Goal: Information Seeking & Learning: Learn about a topic

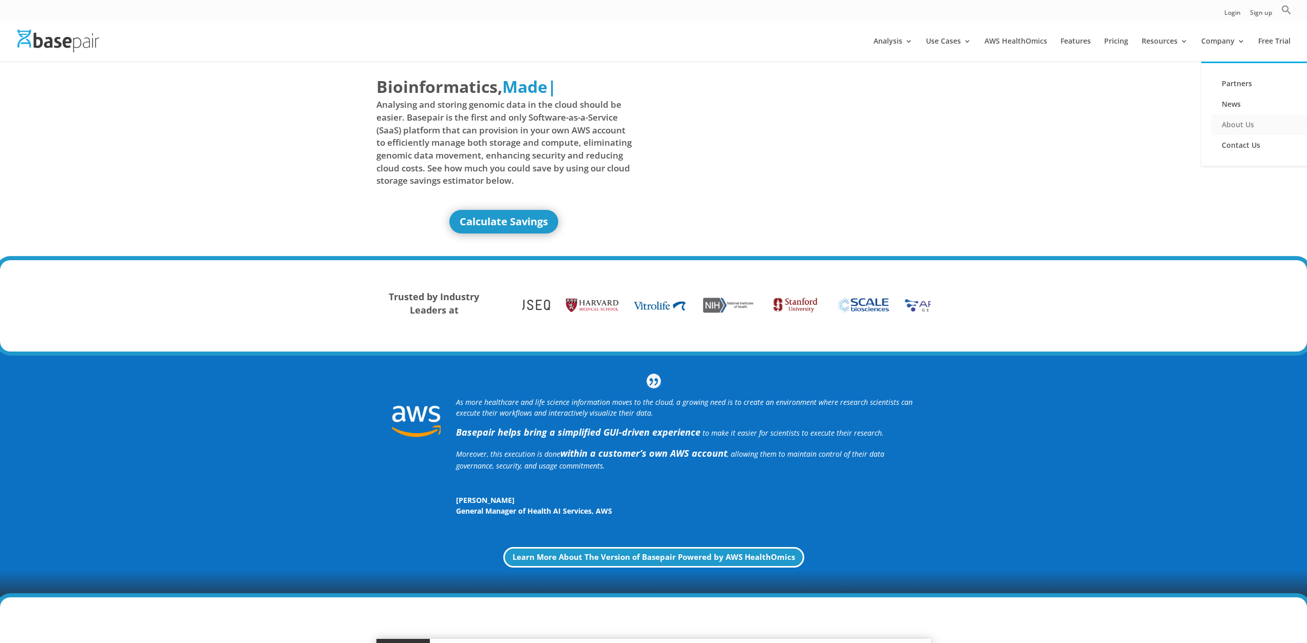
click at [1249, 129] on link "About Us" at bounding box center [1262, 124] width 103 height 21
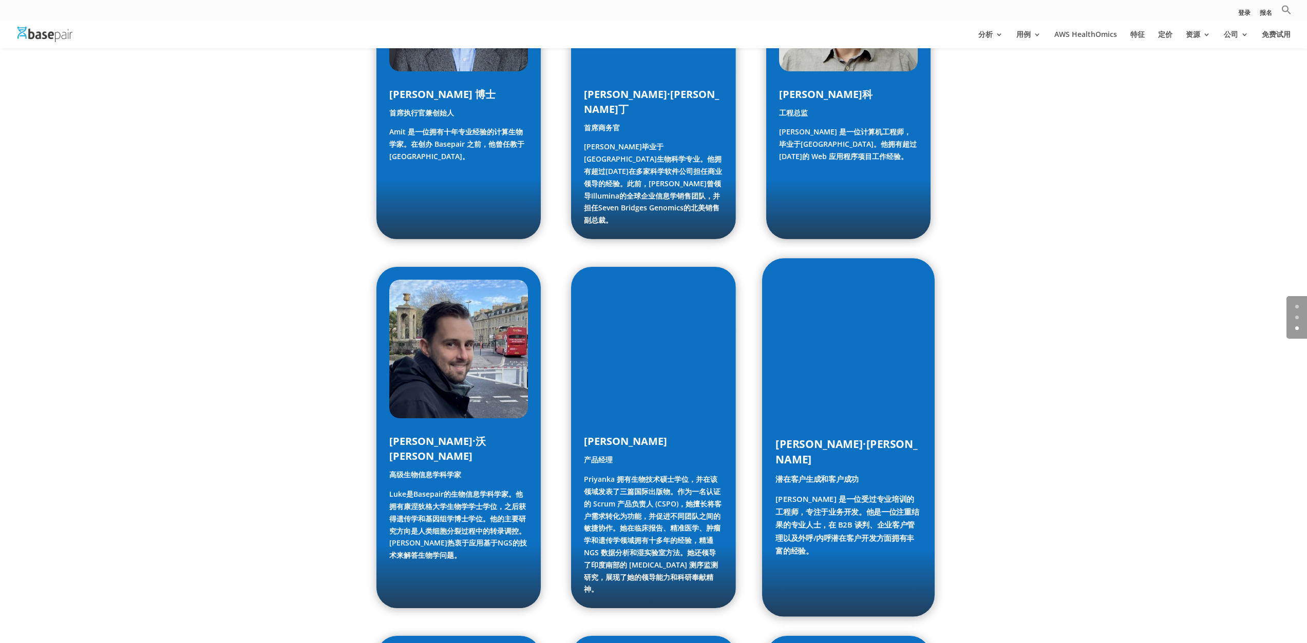
scroll to position [1115, 0]
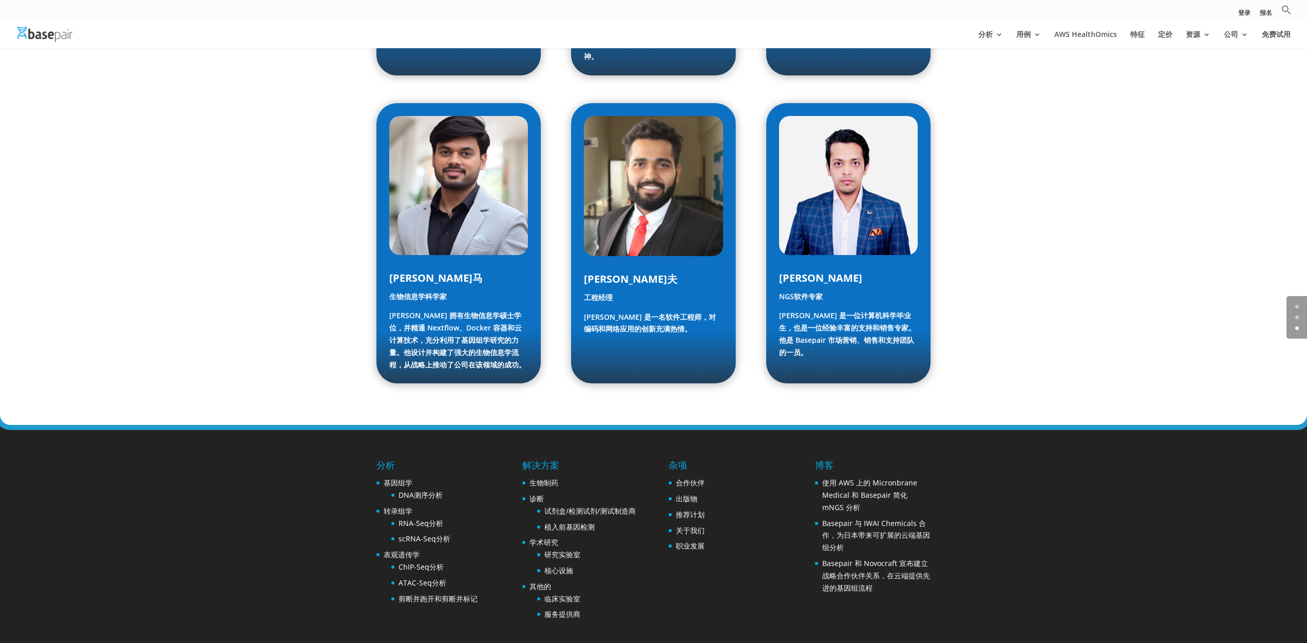
click at [543, 459] on font "解决方案" at bounding box center [540, 465] width 37 height 12
click at [543, 478] on font "生物制药" at bounding box center [543, 483] width 29 height 10
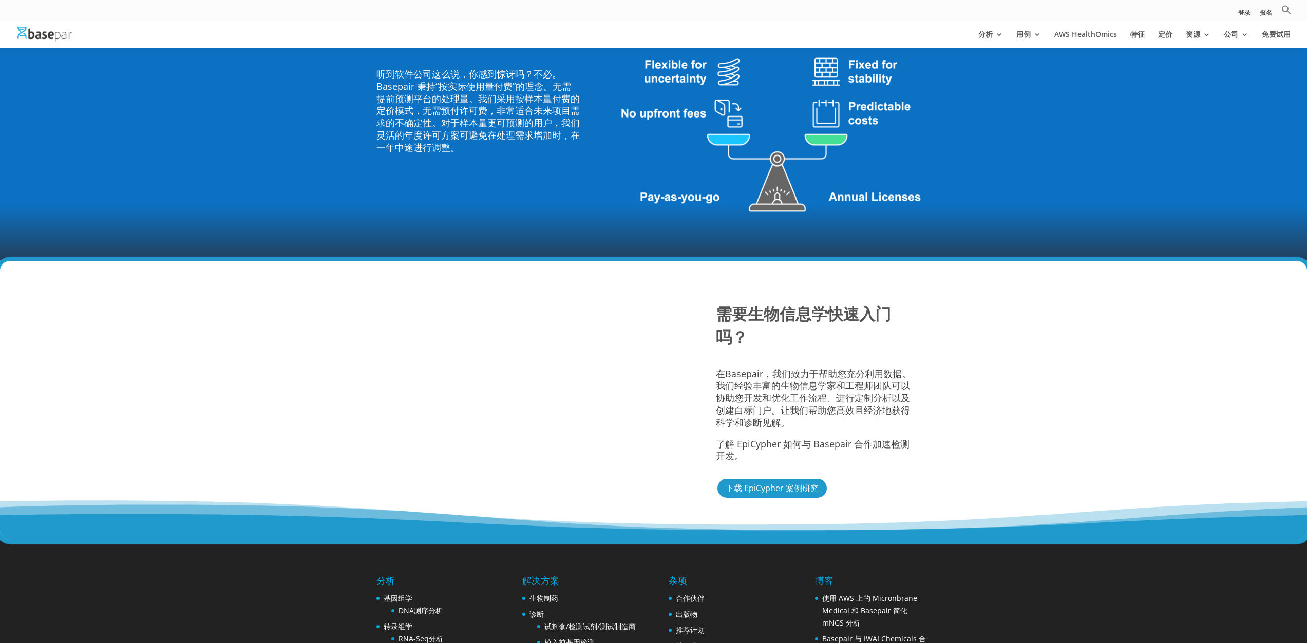
scroll to position [1745, 0]
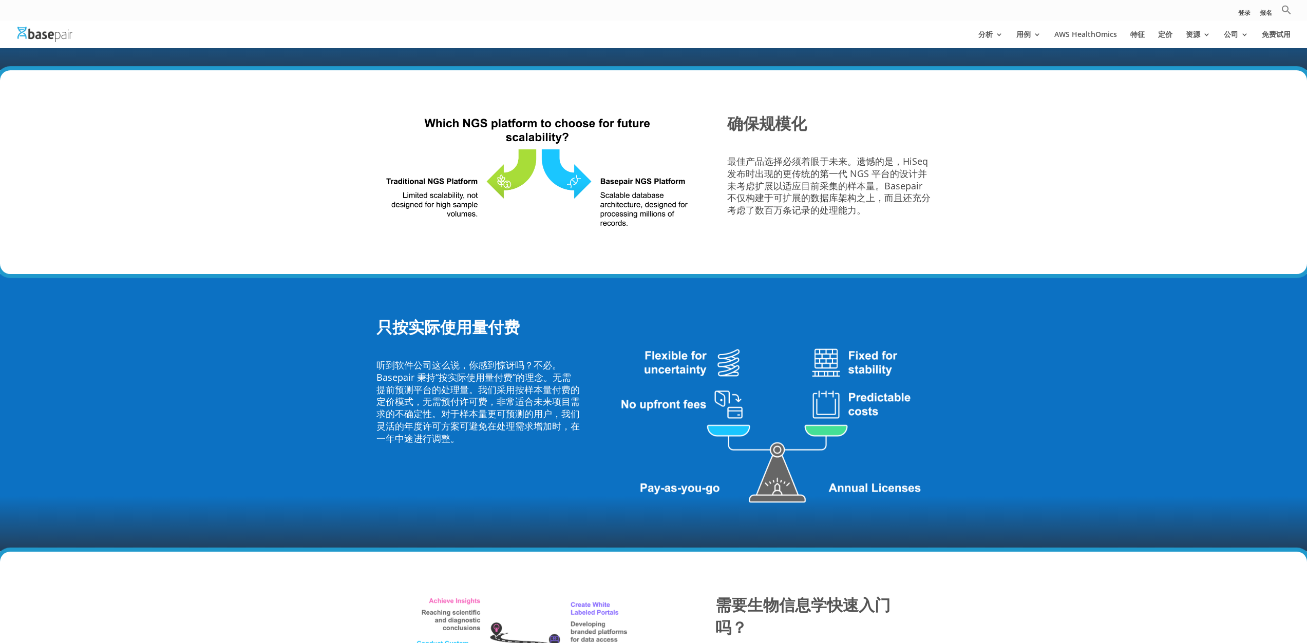
click at [1087, 144] on div "确保规模化 最佳产品选择必须着眼于未来。遗憾的是，HiSeq 发布时出现的更传统的第一代 NGS 平台的设计并未考虑扩展以适应目前采集的样本量。Basepai…" at bounding box center [653, 172] width 1307 height 204
click at [1051, 546] on div "只按实际使用量付费 听到软件公司这么说，你感到惊讶吗？不必。Basepair 秉持“按实际使用量付费”的理念。无需提前预测平台的处理量。我们采用按样本量付费的…" at bounding box center [653, 412] width 1307 height 277
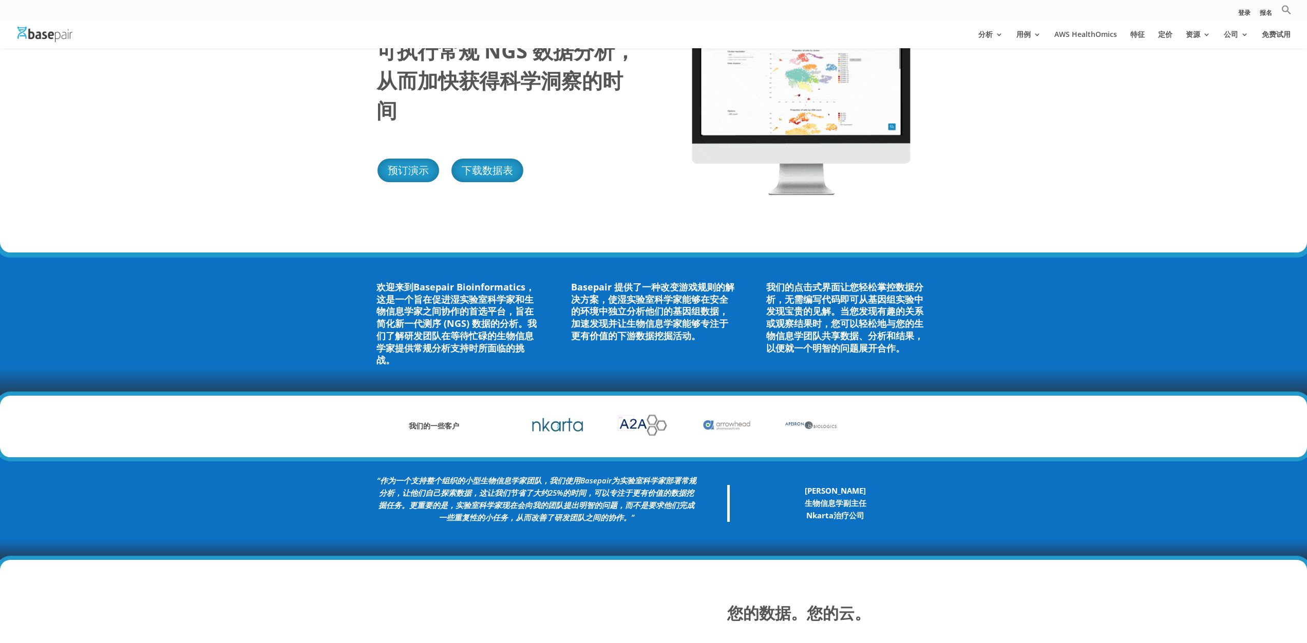
scroll to position [0, 0]
